Goal: Information Seeking & Learning: Stay updated

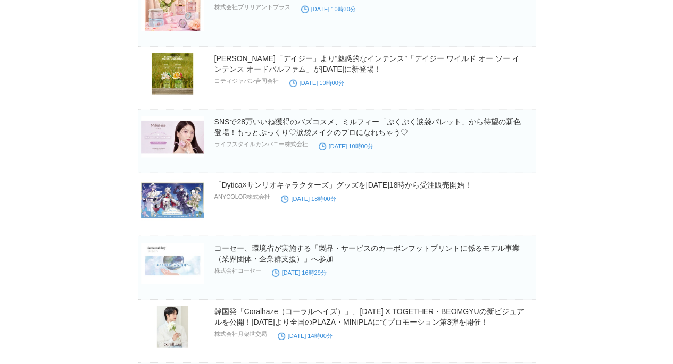
scroll to position [3437, 0]
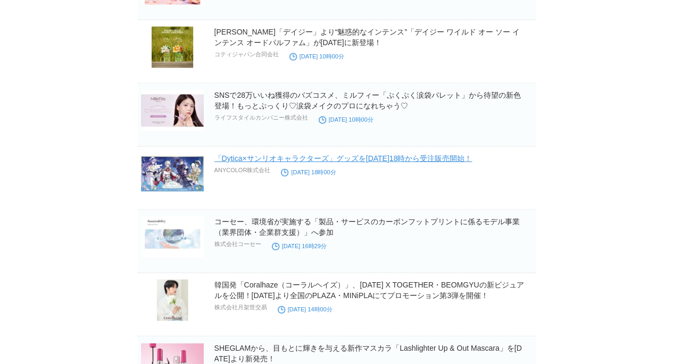
click at [472, 154] on link "「Dytica×サンリオキャラクターズ」グッズを2025年7月29日(火)18時から受注販売開始！" at bounding box center [343, 158] width 258 height 9
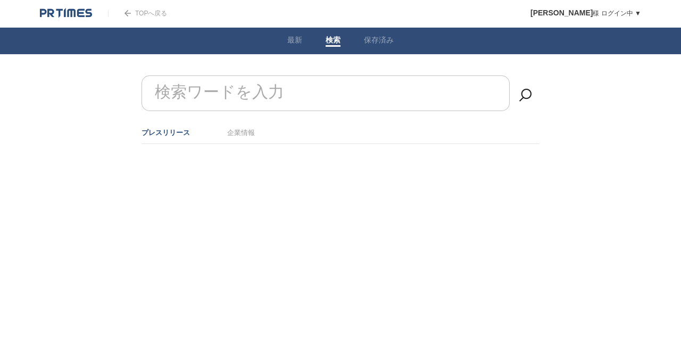
click at [382, 41] on link "保存済み" at bounding box center [379, 41] width 30 height 11
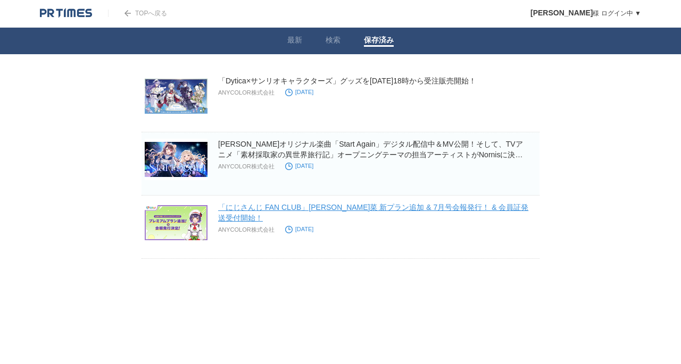
click at [359, 203] on link "「にじさんじ FAN CLUB」[PERSON_NAME]菜 新プラン追加 & 7月号会報発行！ & 会員証発送受付開始！" at bounding box center [373, 212] width 310 height 19
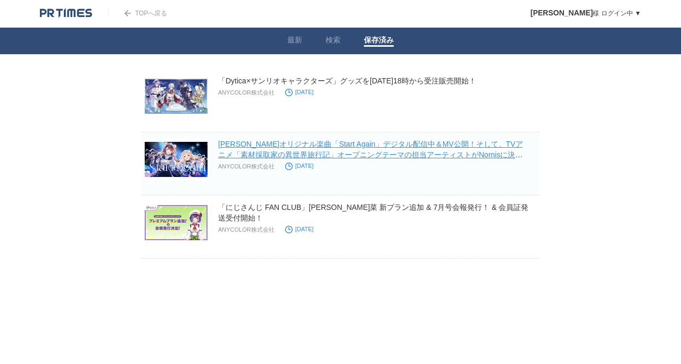
click at [391, 150] on link "[PERSON_NAME]オリジナル楽曲「Start Again」デジタル配信中＆MV公開！そして、TVアニメ「素材採取家の異世界旅行記」オープニングテーマの…" at bounding box center [370, 155] width 305 height 30
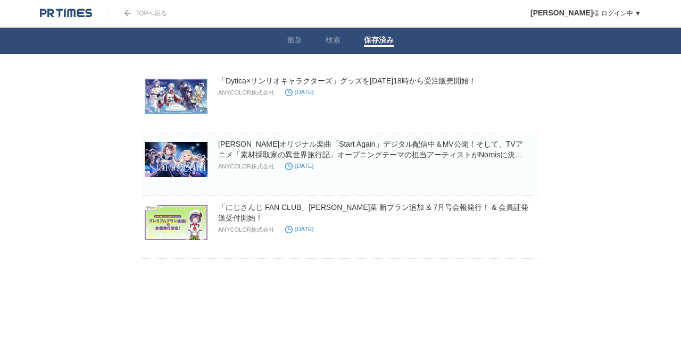
click at [299, 36] on link "最新" at bounding box center [294, 41] width 15 height 11
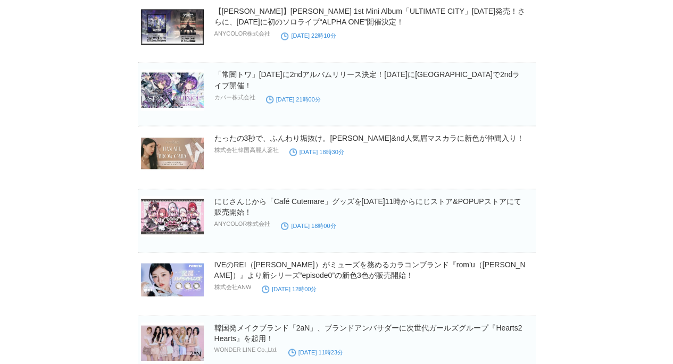
scroll to position [1056, 0]
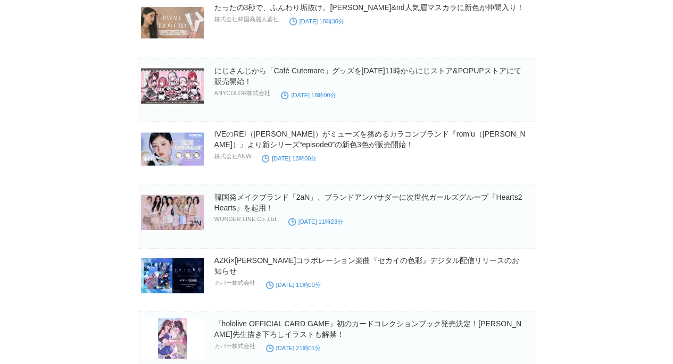
click at [166, 95] on img at bounding box center [172, 85] width 63 height 41
click at [0, 0] on link "この企業を 受取らない" at bounding box center [0, 0] width 0 height 0
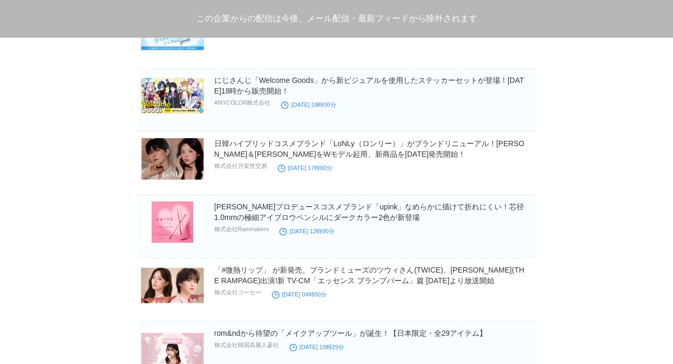
click at [0, 0] on span at bounding box center [0, 0] width 0 height 0
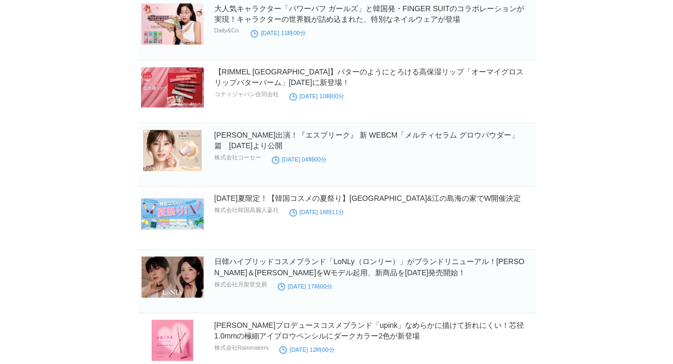
scroll to position [736, 0]
